Goal: Information Seeking & Learning: Understand process/instructions

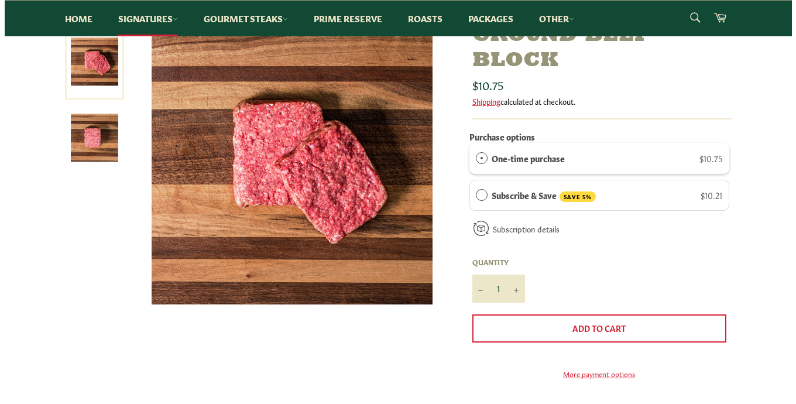
scroll to position [117, 0]
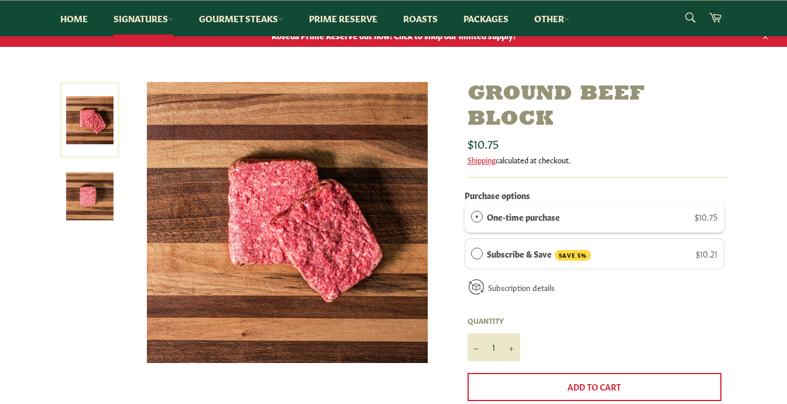
click at [286, 228] on img at bounding box center [287, 222] width 281 height 281
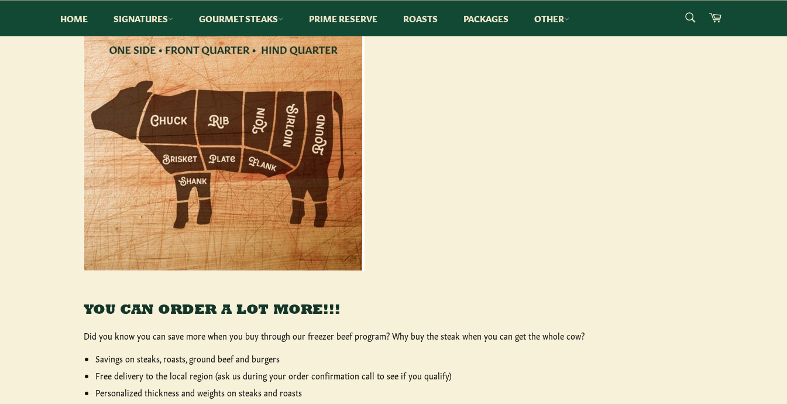
scroll to position [176, 0]
